Goal: Task Accomplishment & Management: Use online tool/utility

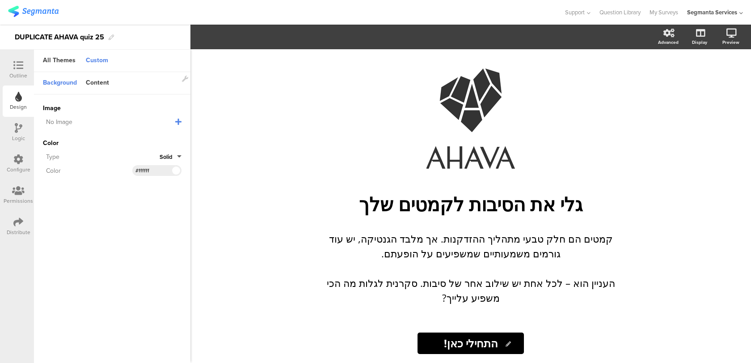
click at [26, 55] on div "Outline" at bounding box center [18, 69] width 31 height 31
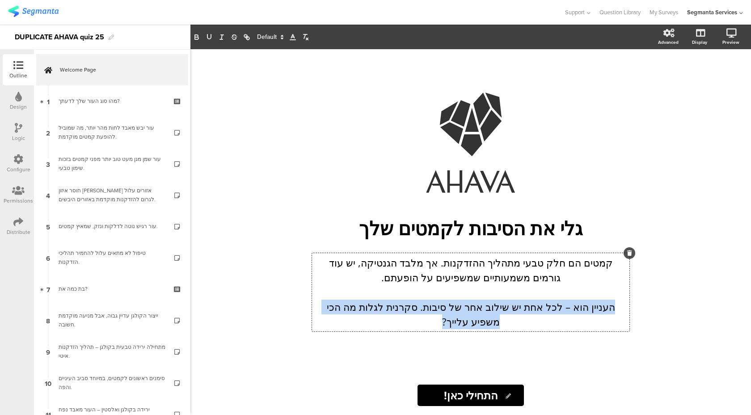
drag, startPoint x: 442, startPoint y: 322, endPoint x: 629, endPoint y: 306, distance: 187.6
click at [629, 306] on div "קמטים הם חלק טבעי מתהליך ההזדקנות. אך מלבד הגנטיקה, יש עוד גורמים משמעותיים שמש…" at bounding box center [471, 292] width 318 height 78
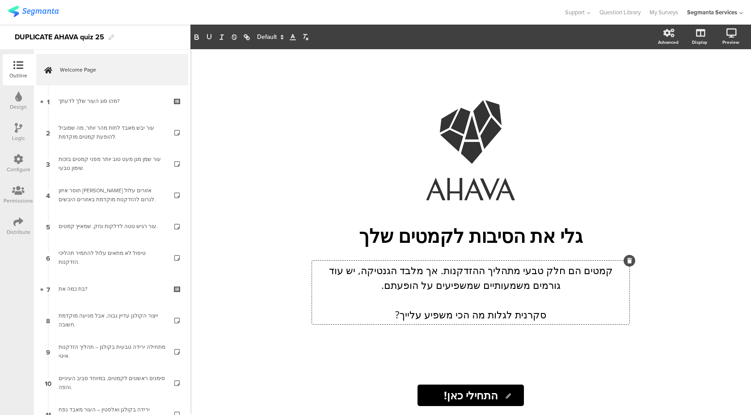
click at [390, 289] on p "קמטים הם חלק טבעי מתהליך ההזדקנות. אך מלבד הגנטיקה, יש עוד גורמים משמעותיים שמש…" at bounding box center [470, 278] width 313 height 30
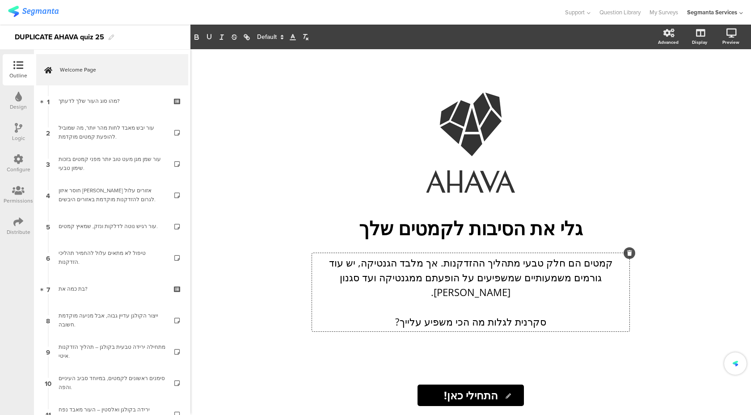
click at [443, 288] on p "קמטים הם חלק טבעי מתהליך ההזדקנות. אך מלבד הגנטיקה, יש עוד גורמים משמעותיים שמש…" at bounding box center [470, 277] width 313 height 44
click at [473, 362] on input "התחילי כאן!" at bounding box center [471, 395] width 106 height 21
drag, startPoint x: 499, startPoint y: 396, endPoint x: 441, endPoint y: 394, distance: 57.7
click at [441, 362] on input "התחילי כאן!" at bounding box center [471, 395] width 106 height 21
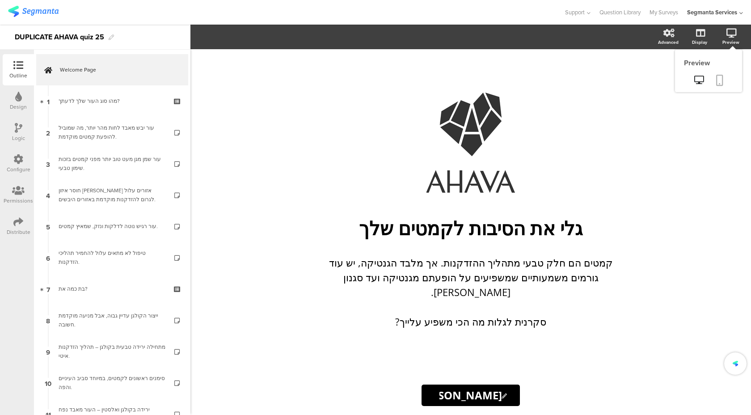
type input "[PERSON_NAME] נתחיל!"
click at [720, 74] on link at bounding box center [720, 80] width 20 height 17
drag, startPoint x: 441, startPoint y: 267, endPoint x: 378, endPoint y: 267, distance: 63.5
click at [378, 267] on div "קמטים הם חלק טבעי מתהליך ההזדקנות. אך מלבד הגנטיקה, יש עוד גורמים משמעותיים שמש…" at bounding box center [471, 292] width 318 height 78
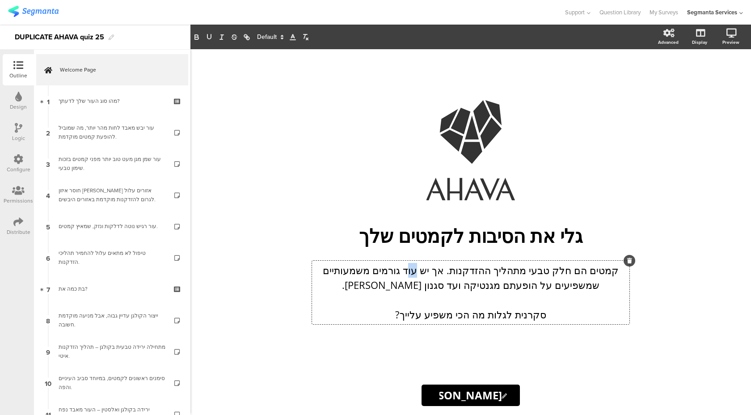
drag, startPoint x: 423, startPoint y: 268, endPoint x: 412, endPoint y: 269, distance: 10.7
click at [412, 269] on p "קמטים הם חלק טבעי מתהליך ההזדקנות. אך יש עוד גורמים משמעותיים שמשפיעים על הופעת…" at bounding box center [470, 278] width 313 height 30
click at [412, 270] on p "קמטים הם חלק טבעי מתהליך ההזדקנות. אך יש עוד גורמים משמעותיים שמשפיעים על הופעת…" at bounding box center [470, 278] width 313 height 30
click at [360, 350] on div "/ [PERSON_NAME] את הסיבות לקמטים שלך [PERSON_NAME] את הסיבות לקמטים שלך קמטים ה…" at bounding box center [471, 212] width 358 height 326
click at [474, 284] on div "קמטים הם חלק טבעי מתהליך ההזדקנות. אך יש עוד גורמים משמעותיים שמשפיעים על הופעת…" at bounding box center [471, 293] width 318 height 64
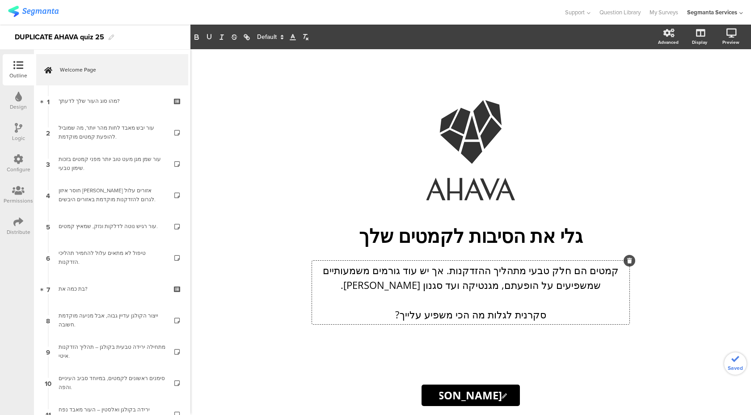
click at [361, 362] on div "[PERSON_NAME] נתחיל! [PERSON_NAME] נתחיל!" at bounding box center [471, 395] width 358 height 21
click at [720, 83] on icon at bounding box center [719, 80] width 7 height 11
click at [518, 281] on div "קמטים הם חלק טבעי מתהליך ההזדקנות. אך יש עוד גורמים משמעותיים שמשפיעים על הופעת…" at bounding box center [470, 292] width 313 height 59
click at [348, 291] on p "קמטים הם חלק טבעי מתהליך ההזדקנות. אך יש עוד גורמים משמעותיים שמשפיעים על הופעת…" at bounding box center [470, 278] width 313 height 30
click at [387, 316] on p "סקרנית לגלות מה הכי משפיע עלייך?" at bounding box center [470, 314] width 313 height 15
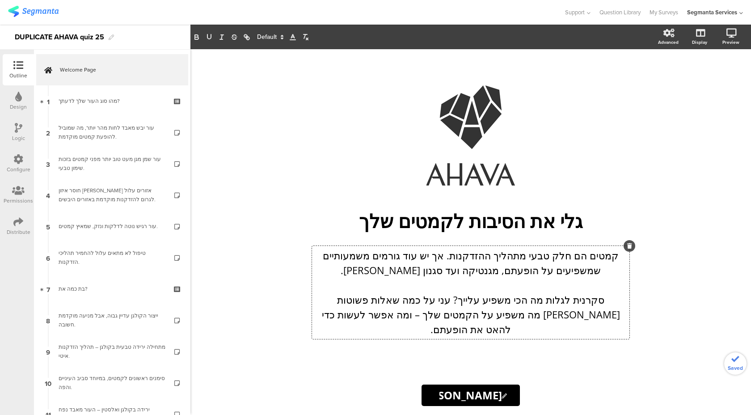
click at [352, 305] on p "סקרנית לגלות מה הכי משפיע עלייך? עני על כמה שאלות פשוטות [PERSON_NAME] מה משפיע…" at bounding box center [470, 314] width 313 height 44
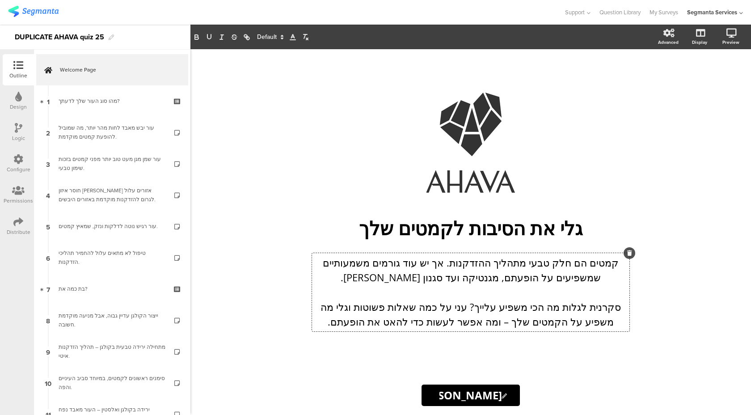
click at [514, 321] on p "סקרנית לגלות מה הכי משפיע עלייך? עני על כמה שאלות פשוטות וגלי מה משפיע על הקמטי…" at bounding box center [470, 315] width 313 height 30
drag, startPoint x: 626, startPoint y: 306, endPoint x: 483, endPoint y: 305, distance: 143.1
click at [483, 305] on p "סקרנית לגלות מה הכי משפיע עלייך? עני על כמה שאלות פשוטות וגלי מה משפיע על הקמטי…" at bounding box center [470, 315] width 313 height 30
click at [474, 319] on p "סקרנית לגלות מה הכי משפיע עלייך? עני על כמה שאלות פשוטות וגלי מה משפיע על הקמטי…" at bounding box center [470, 315] width 313 height 30
drag, startPoint x: 483, startPoint y: 305, endPoint x: 651, endPoint y: 305, distance: 168.1
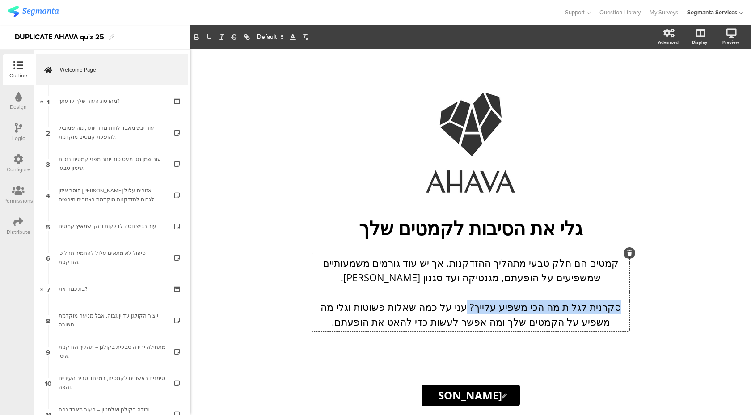
click at [651, 305] on div "/ [PERSON_NAME] את הסיבות לקמטים שלך [PERSON_NAME] את הסיבות לקמטים שלך קמטים ה…" at bounding box center [471, 232] width 376 height 366
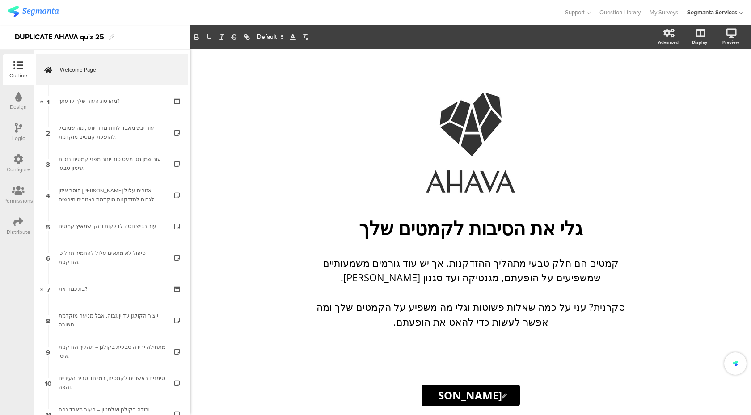
click at [654, 362] on div "/ [PERSON_NAME] את הסיבות לקמטים שלך [PERSON_NAME] את הסיבות לקמטים שלך קמטים ה…" at bounding box center [471, 232] width 376 height 366
click at [615, 308] on div "קמטים הם חלק טבעי מתהליך ההזדקנות. אך יש עוד גורמים משמעותיים שמשפיעים על הופעת…" at bounding box center [471, 292] width 318 height 78
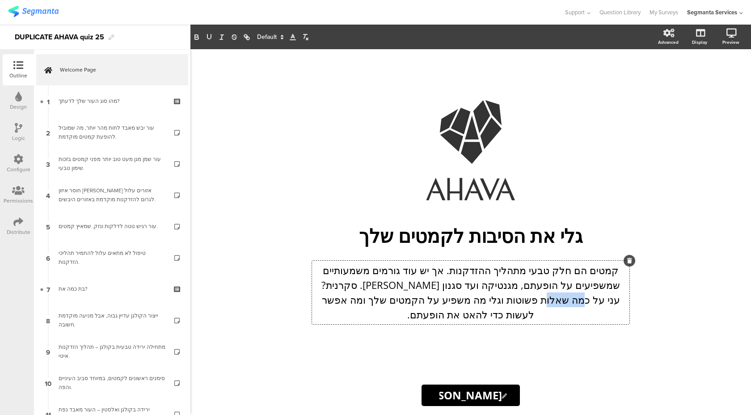
drag, startPoint x: 614, startPoint y: 300, endPoint x: 581, endPoint y: 297, distance: 32.4
click at [581, 297] on p "קמטים הם חלק טבעי מתהליך ההזדקנות. אך יש עוד גורמים משמעותיים שמשפיעים על הופעת…" at bounding box center [470, 292] width 313 height 59
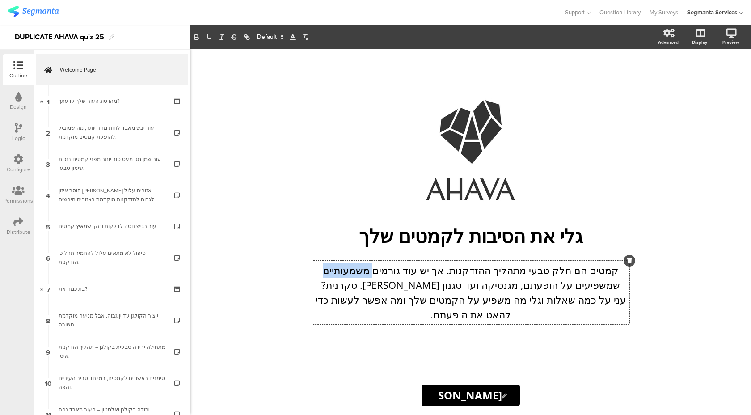
drag, startPoint x: 381, startPoint y: 275, endPoint x: 335, endPoint y: 276, distance: 45.6
click at [335, 276] on p "קמטים הם חלק טבעי מתהליך ההזדקנות. אך יש עוד גורמים משמעותיים שמשפיעים על הופעת…" at bounding box center [470, 292] width 313 height 59
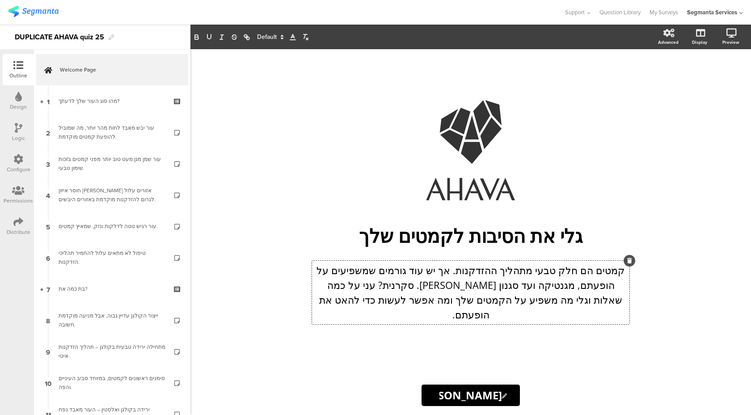
click at [381, 291] on p "קמטים הם חלק טבעי מתהליך ההזדקנות. אך יש עוד גורמים שמשפיעים על הופעתם, מגנטיקה…" at bounding box center [470, 292] width 313 height 59
click at [13, 222] on div "Distribute" at bounding box center [18, 226] width 31 height 31
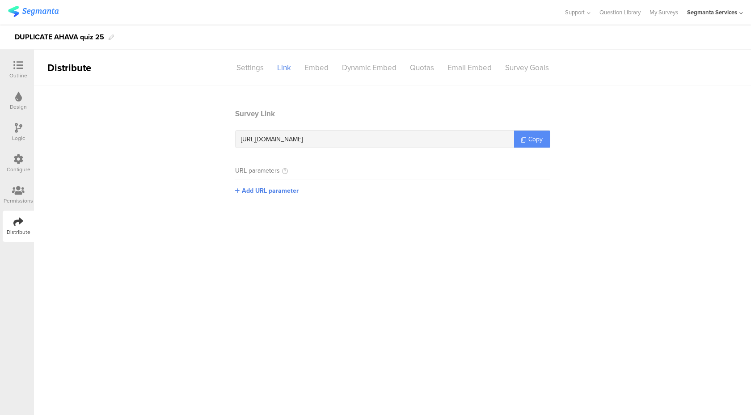
click at [541, 139] on span "Copy" at bounding box center [536, 139] width 14 height 9
click at [19, 73] on div "Outline" at bounding box center [18, 76] width 18 height 8
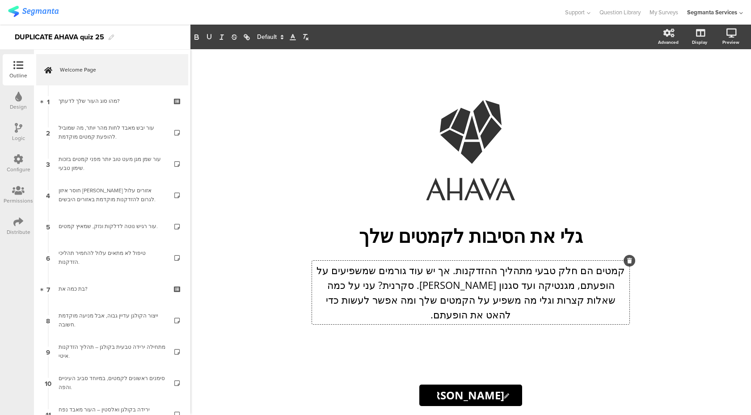
click at [589, 292] on div "קמטים הם חלק טבעי מתהליך ההזדקנות. אך יש עוד גורמים שמשפיעים על הופעתם, מגנטיקה…" at bounding box center [471, 293] width 318 height 64
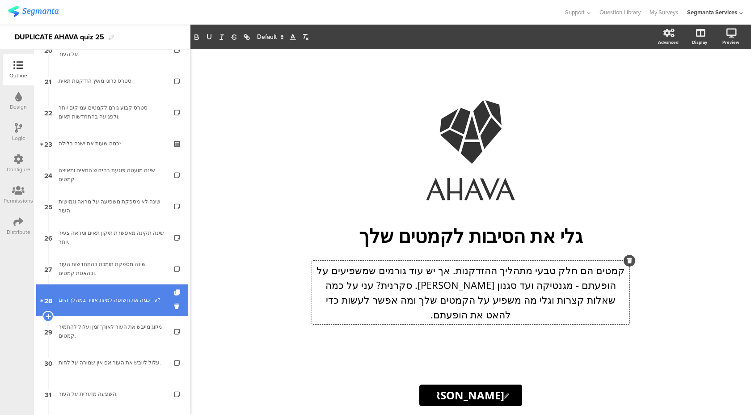
scroll to position [755, 0]
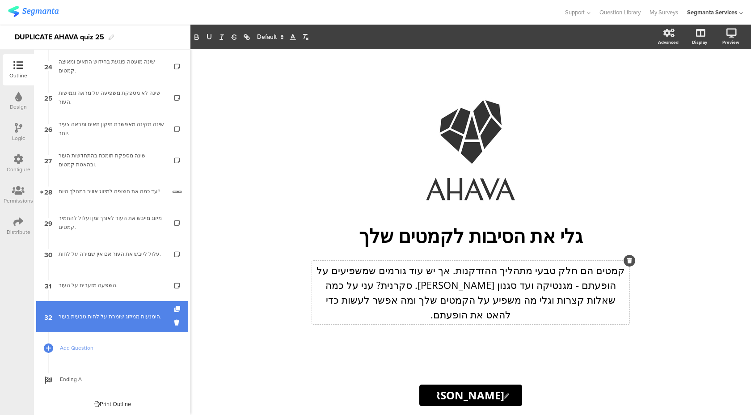
click at [121, 321] on link "32 הימנעות ממיזוג שומרת על לחות טבעית בעור." at bounding box center [112, 316] width 152 height 31
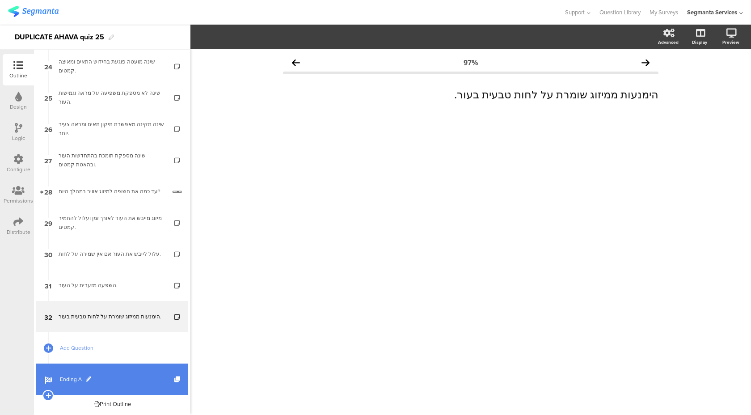
click at [124, 362] on link "Ending A" at bounding box center [112, 379] width 152 height 31
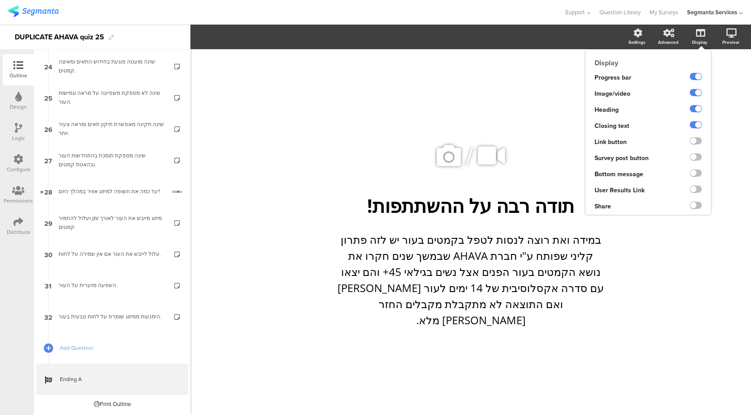
click at [702, 140] on div at bounding box center [696, 140] width 12 height 7
click at [698, 141] on label at bounding box center [696, 140] width 12 height 7
click at [0, 0] on input "checkbox" at bounding box center [0, 0] width 0 height 0
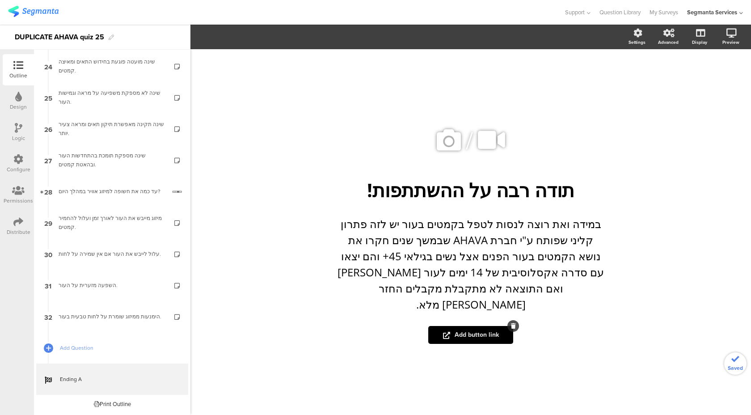
click at [493, 330] on span "Add button link" at bounding box center [471, 334] width 56 height 9
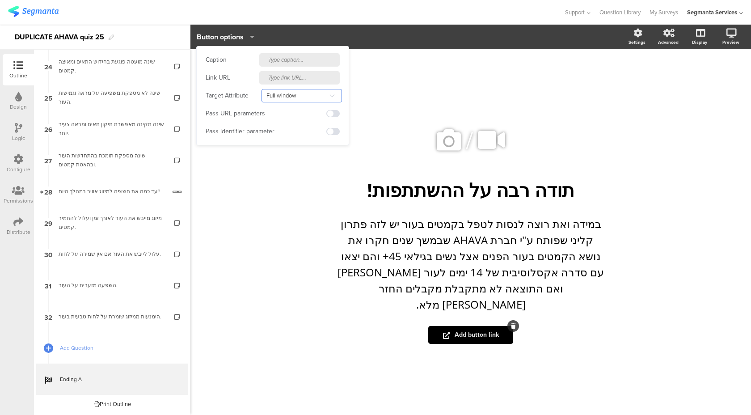
click at [316, 97] on input "Full window" at bounding box center [302, 95] width 80 height 13
click at [312, 119] on li "New tab" at bounding box center [300, 118] width 80 height 15
click at [305, 79] on input "text" at bounding box center [299, 77] width 80 height 13
click at [303, 93] on input "New tab" at bounding box center [302, 95] width 80 height 13
click at [297, 166] on span "Full window" at bounding box center [285, 163] width 33 height 9
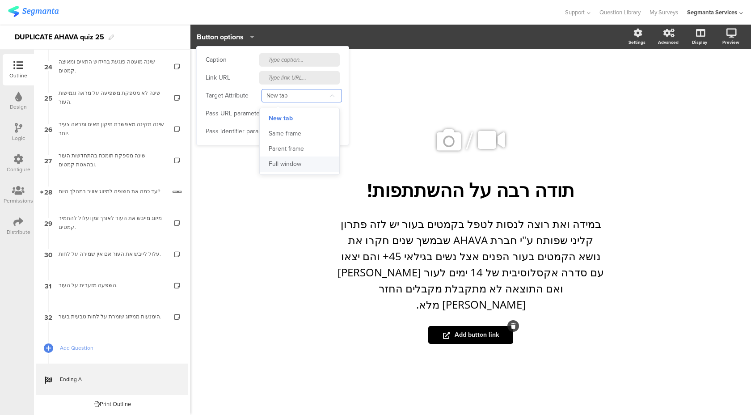
type input "Full window"
click at [297, 77] on input "text" at bounding box center [299, 77] width 80 height 13
paste input "[URL][DOMAIN_NAME]"
type input "[URL][DOMAIN_NAME]"
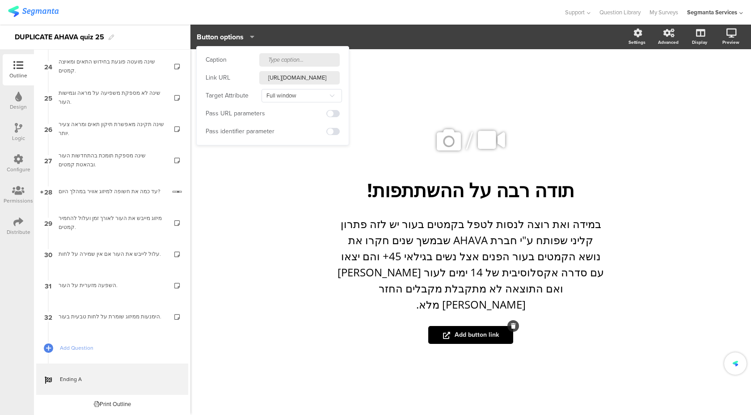
scroll to position [0, 0]
click at [330, 56] on input "text" at bounding box center [299, 59] width 80 height 13
type input "e"
type input "קני עכשיו"
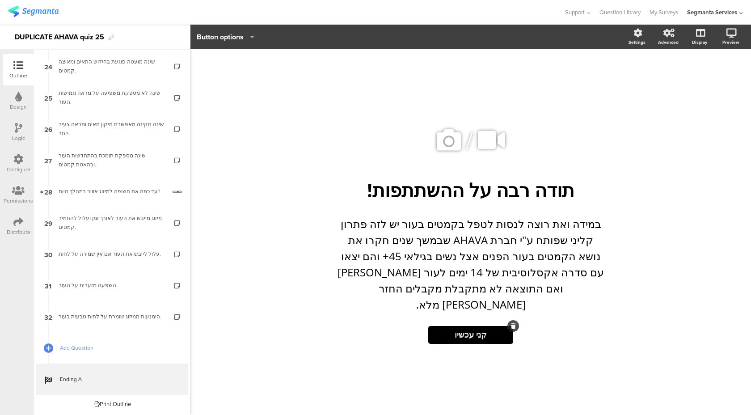
click at [272, 237] on div "/ תודה רבה על ההשתתפות! תודה רבה על ההשתתפות! במידה ואת רוצה לנסות לטפל בקמטים …" at bounding box center [471, 232] width 561 height 366
click at [721, 78] on icon at bounding box center [719, 80] width 7 height 11
click at [487, 329] on span "קני עכשיו" at bounding box center [471, 335] width 32 height 12
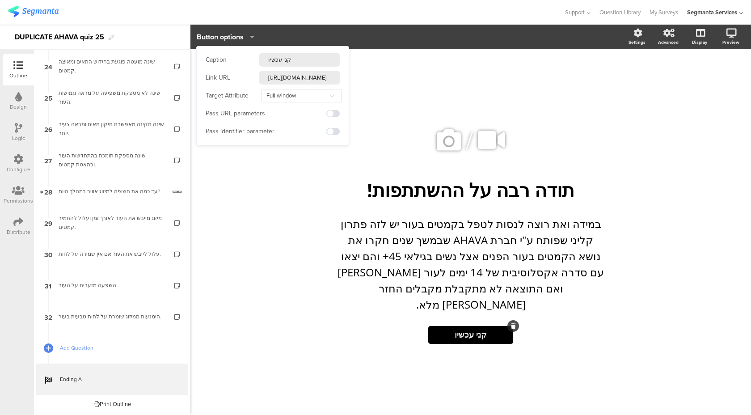
drag, startPoint x: 284, startPoint y: 57, endPoint x: 323, endPoint y: 57, distance: 38.9
click at [323, 57] on input "קני עכשיו" at bounding box center [299, 59] width 80 height 13
type input "רכשי עכשיו"
click at [258, 215] on div "/ תודה רבה על ההשתתפות! תודה רבה על ההשתתפות! במידה ואת רוצה לנסות לטפל בקמטים …" at bounding box center [471, 232] width 561 height 366
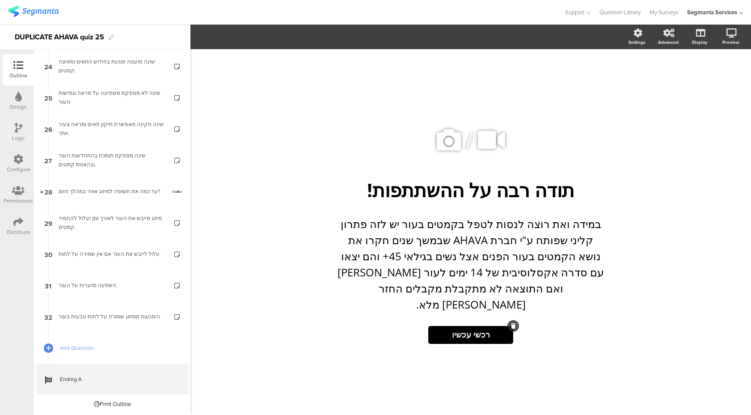
click at [465, 329] on span "רכשי עכשיו" at bounding box center [471, 335] width 38 height 12
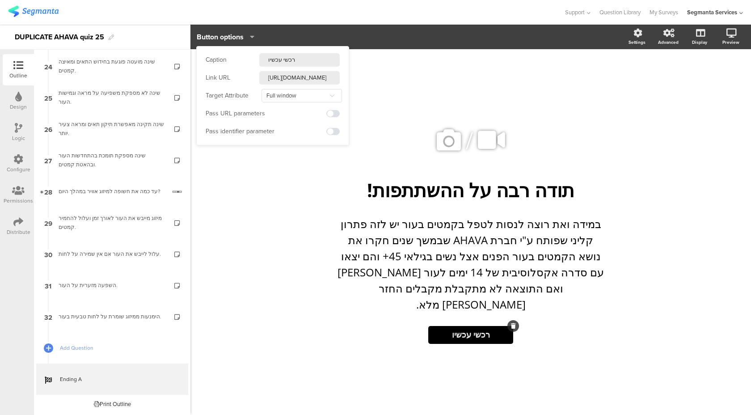
drag, startPoint x: 308, startPoint y: 63, endPoint x: 205, endPoint y: 50, distance: 103.7
click at [205, 50] on div "Caption רכשי עכשיו Link URL [URL][DOMAIN_NAME] Target Attribute Full window New…" at bounding box center [273, 96] width 152 height 98
type input "לרכישה"
click at [266, 232] on div "/ תודה רבה על ההשתתפות! תודה רבה על ההשתתפות! במידה ואת רוצה לנסות לטפל בקמטים …" at bounding box center [471, 232] width 561 height 366
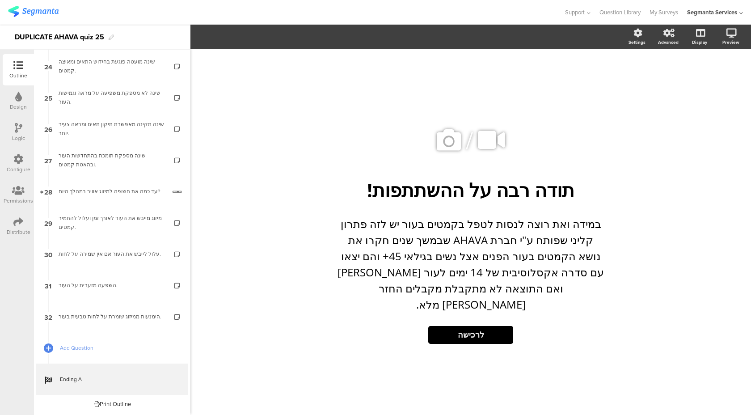
click at [21, 159] on icon at bounding box center [18, 159] width 10 height 10
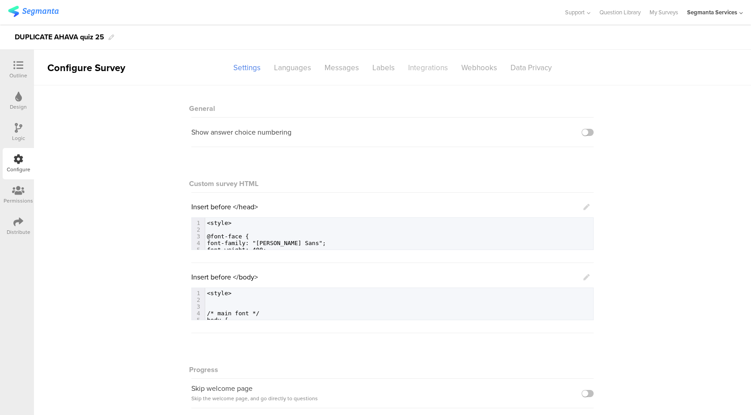
click at [426, 66] on div "Integrations" at bounding box center [428, 68] width 53 height 16
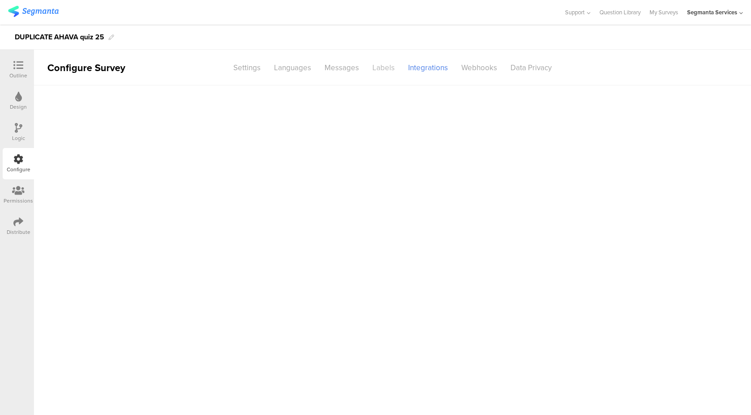
click at [389, 68] on div "Labels" at bounding box center [384, 68] width 36 height 16
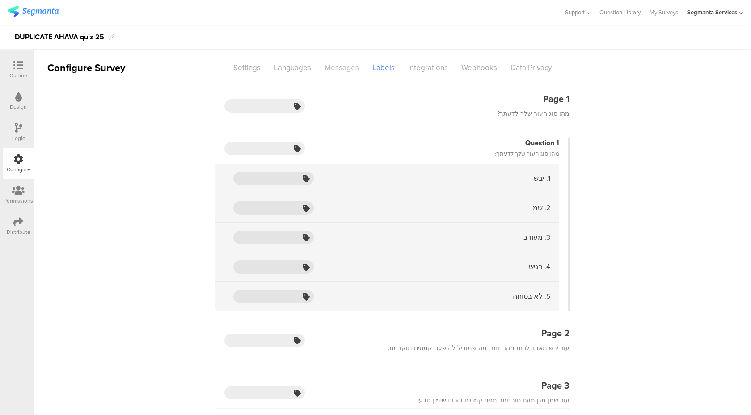
click at [345, 67] on div "Messages" at bounding box center [342, 68] width 48 height 16
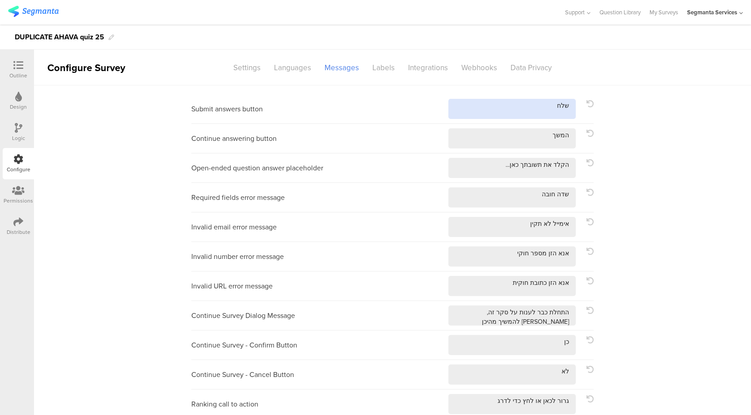
click at [593, 101] on div at bounding box center [521, 109] width 145 height 20
type textarea "שלחי"
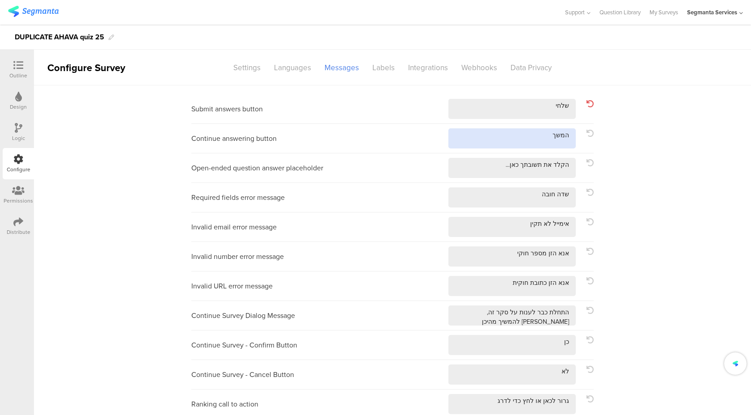
drag, startPoint x: 542, startPoint y: 139, endPoint x: 612, endPoint y: 136, distance: 69.4
click at [612, 136] on div "Submit answers button Continue answering button Open-ended question answer plac…" at bounding box center [392, 384] width 717 height 599
type textarea "המשיכי"
click at [24, 71] on div at bounding box center [18, 65] width 18 height 11
